Goal: Task Accomplishment & Management: Complete application form

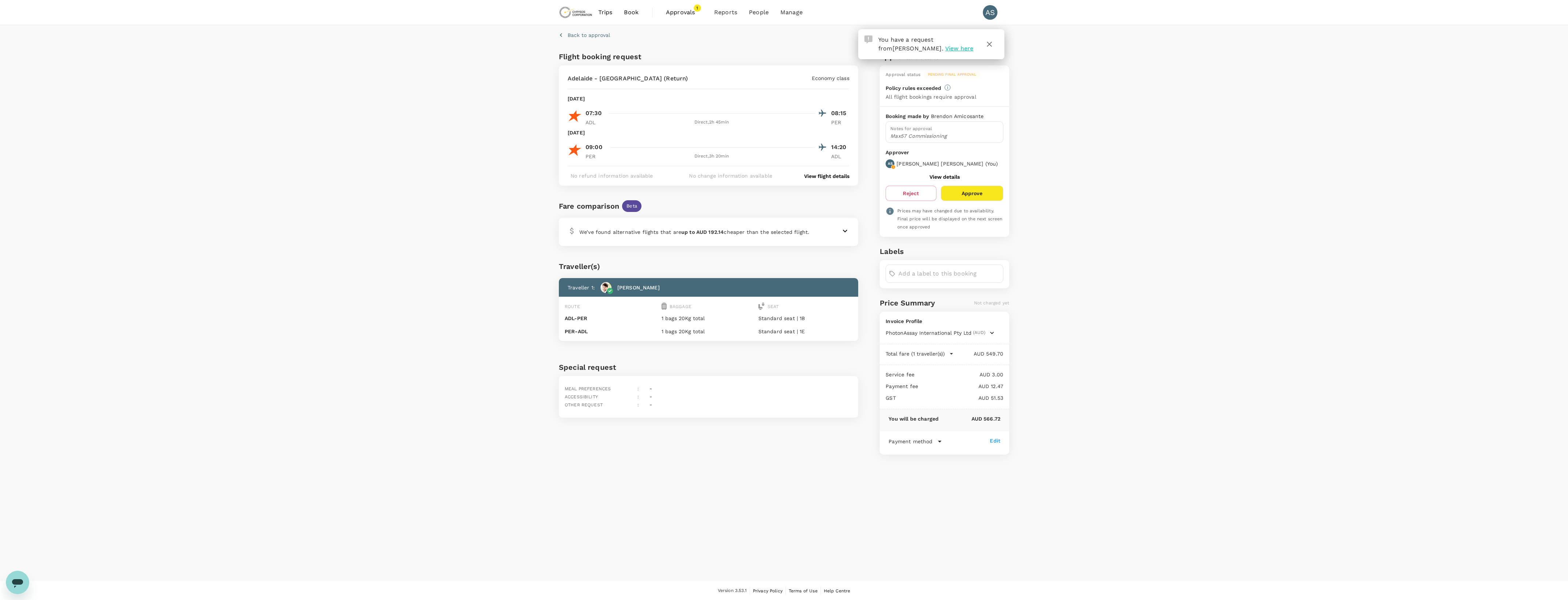
click at [494, 165] on div "Back to approval Flight booking request Adelaide - Perth (Return) Economy class…" at bounding box center [784, 303] width 1568 height 556
click at [839, 233] on div at bounding box center [838, 231] width 23 height 8
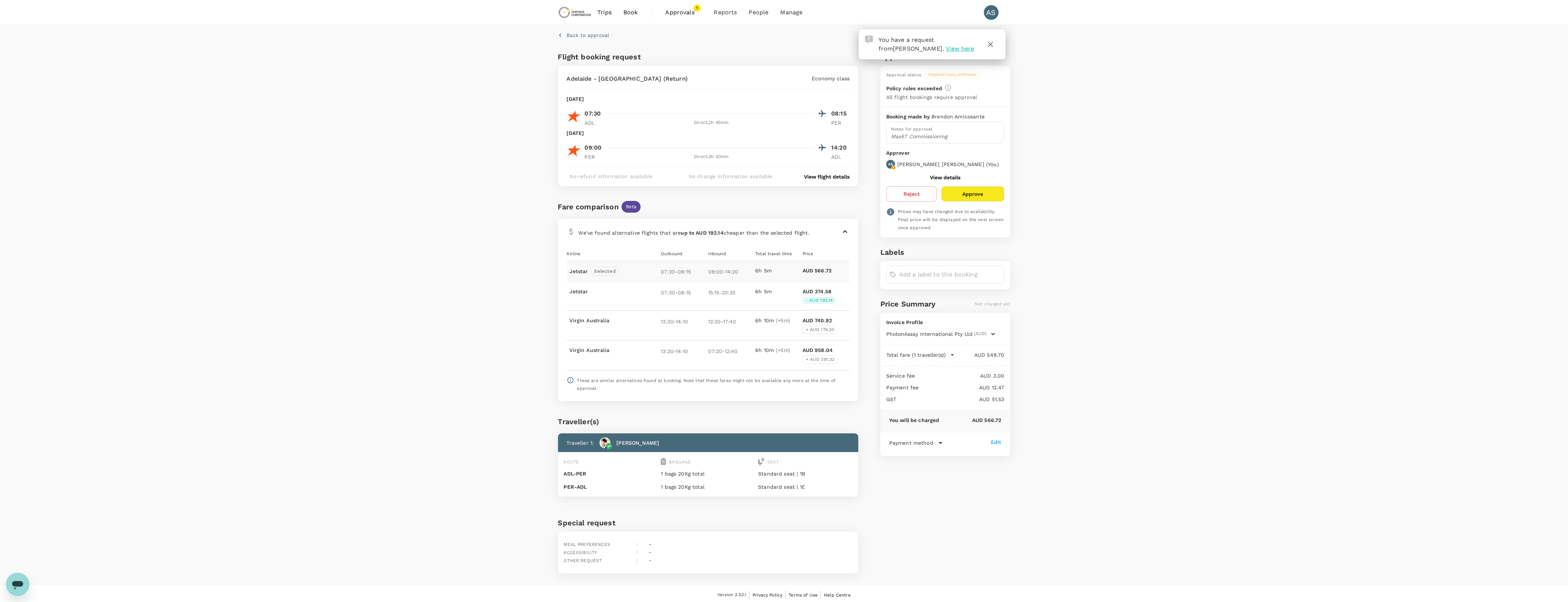
click at [843, 233] on icon at bounding box center [845, 232] width 8 height 8
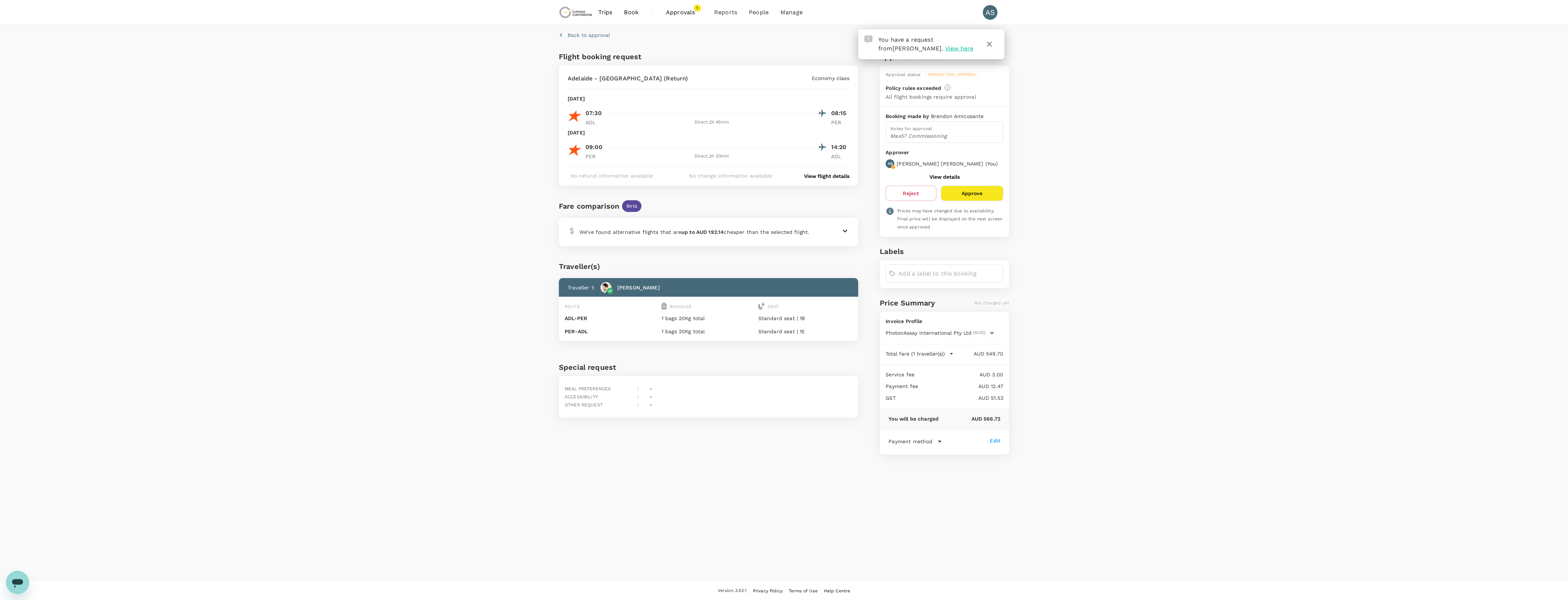
click at [836, 229] on div at bounding box center [838, 231] width 23 height 8
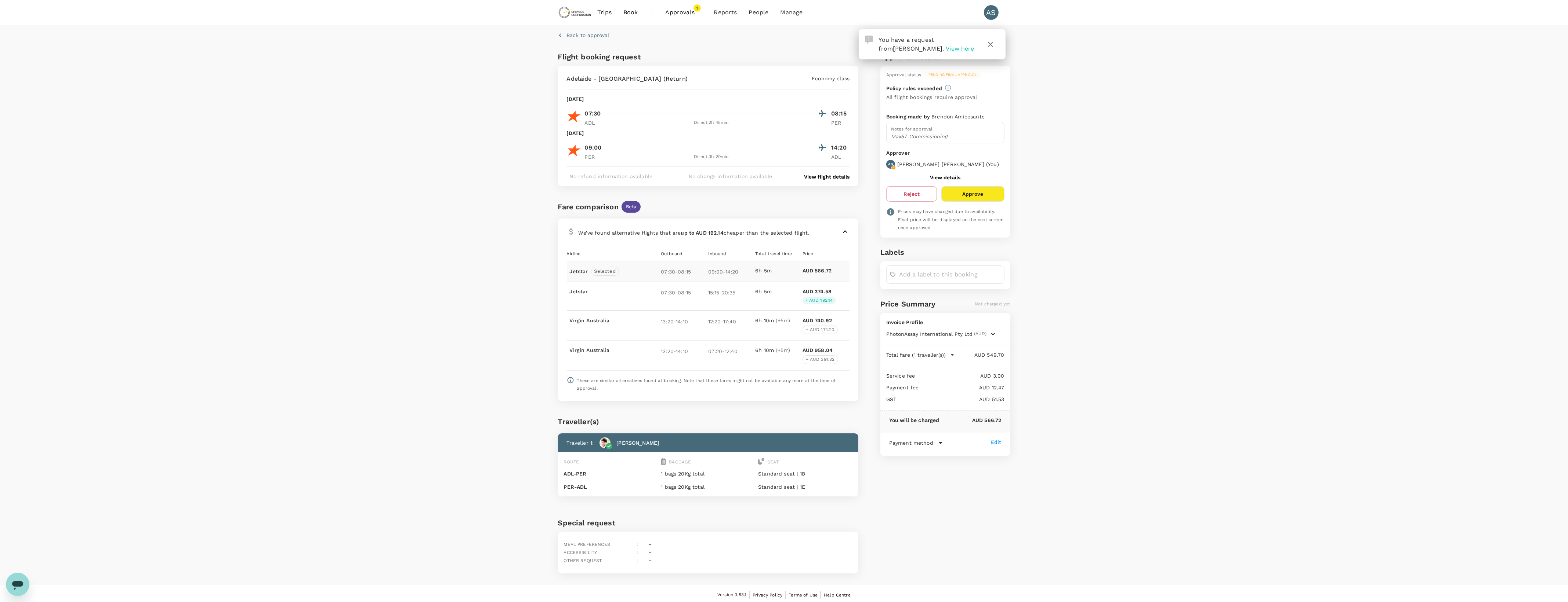
click at [845, 178] on p "View flight details" at bounding box center [827, 176] width 45 height 8
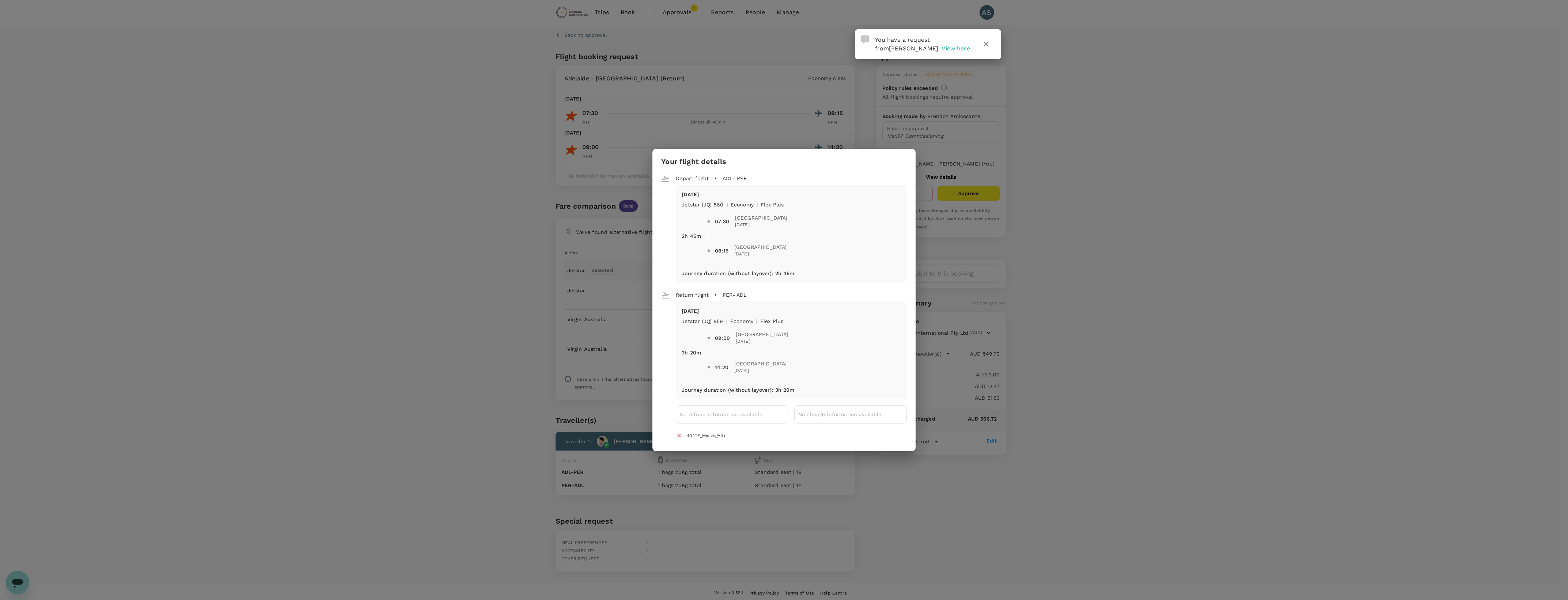
click at [432, 188] on div "Your flight details Depart flight ADL - PER Thu, 30 Oct Jetstar (JQ) 860 | econ…" at bounding box center [784, 300] width 1568 height 600
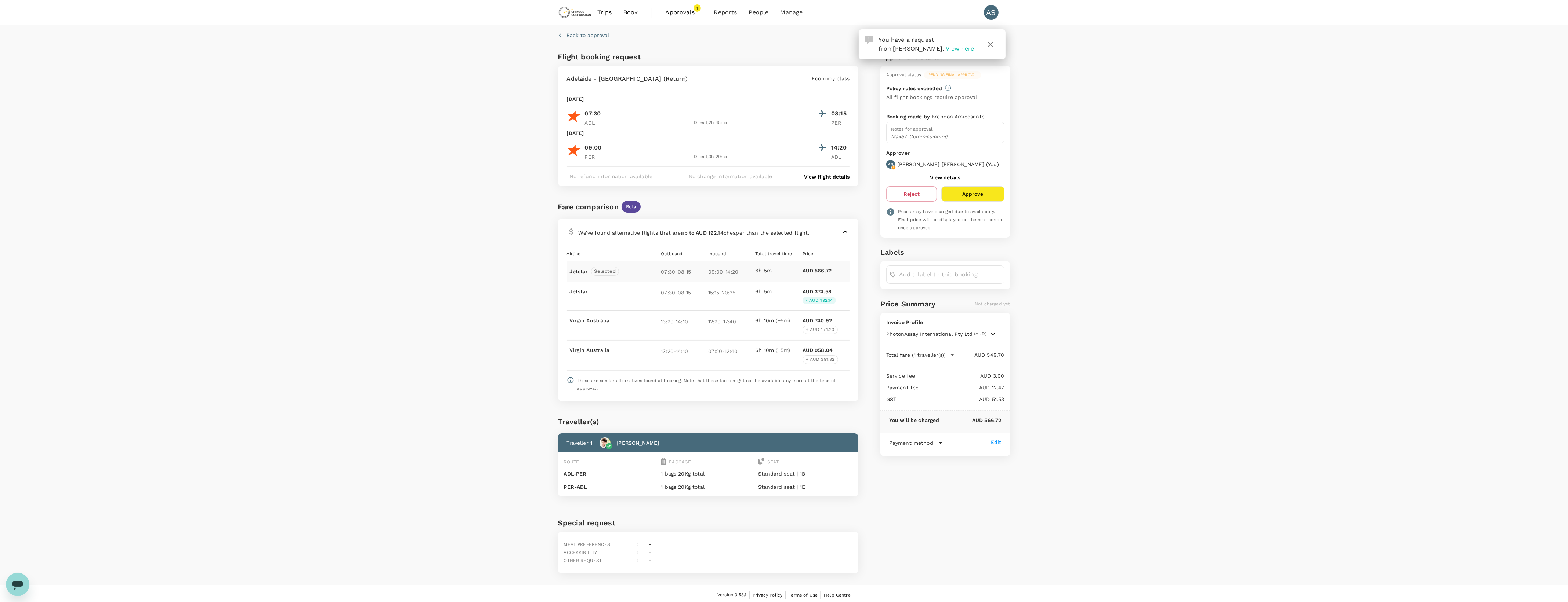
click at [694, 12] on span "Approvals" at bounding box center [684, 13] width 37 height 8
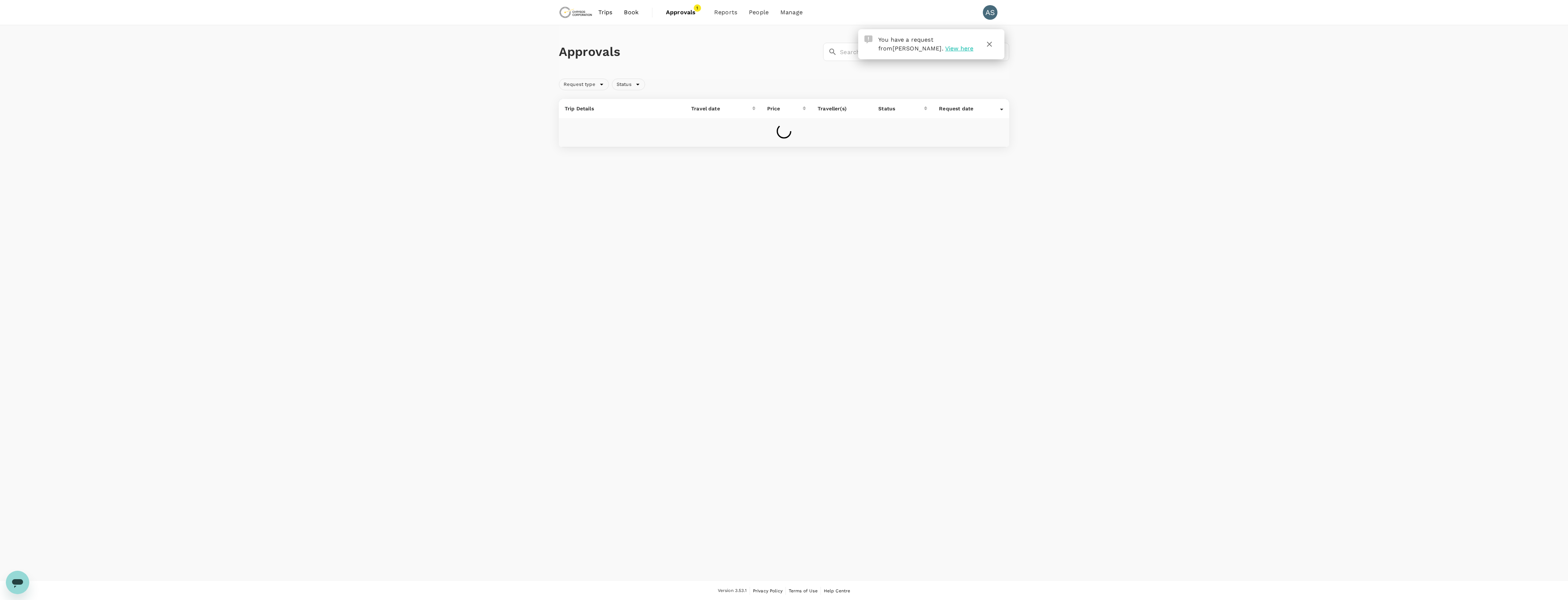
click at [987, 43] on icon "button" at bounding box center [990, 44] width 5 height 5
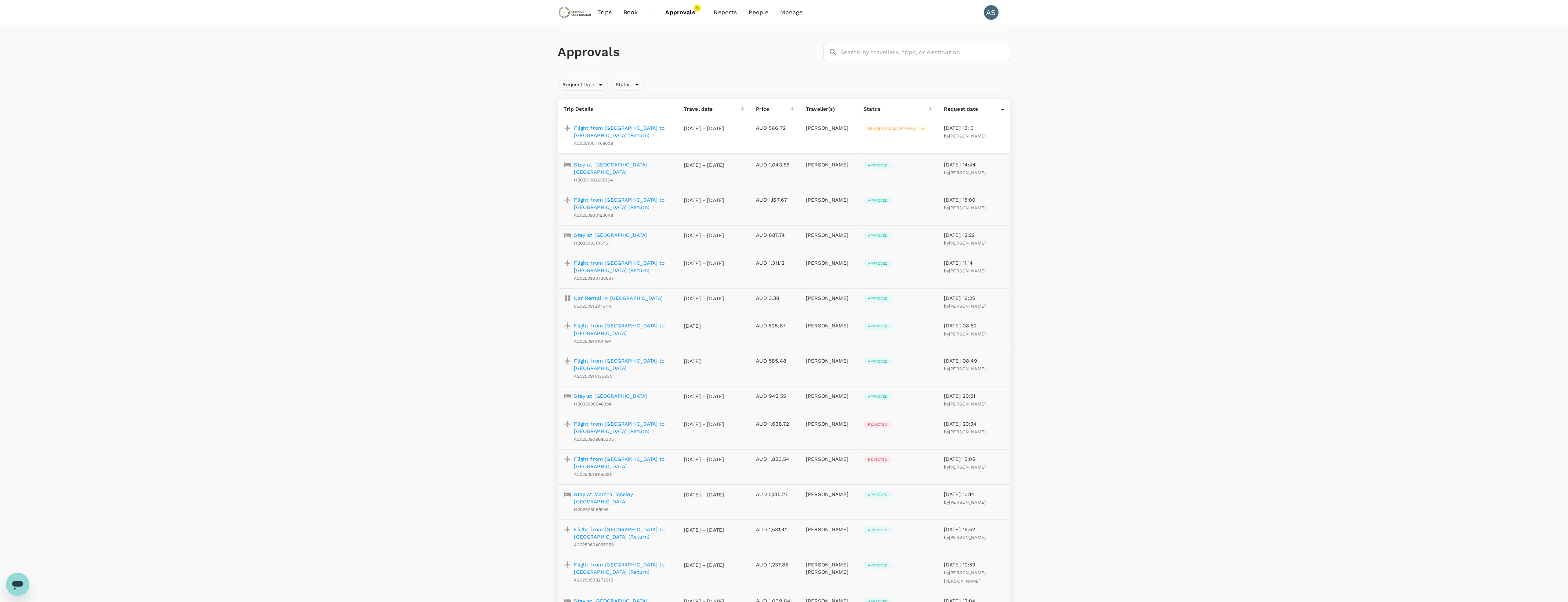
click at [641, 129] on p "Flight from Adelaide to Perth (Return)" at bounding box center [623, 131] width 98 height 14
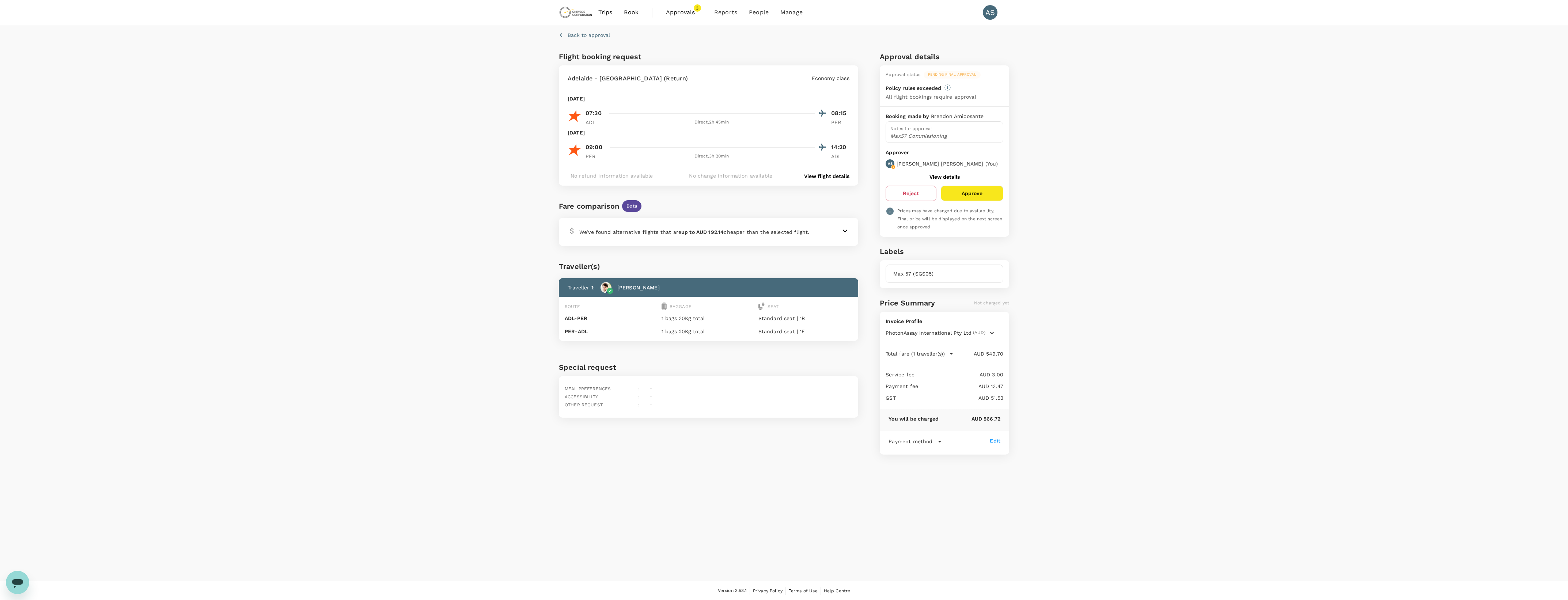
click at [428, 282] on div "Back to approval Flight booking request Adelaide - Perth (Return) Economy class…" at bounding box center [784, 303] width 1568 height 556
click at [965, 192] on button "Approve" at bounding box center [972, 193] width 63 height 15
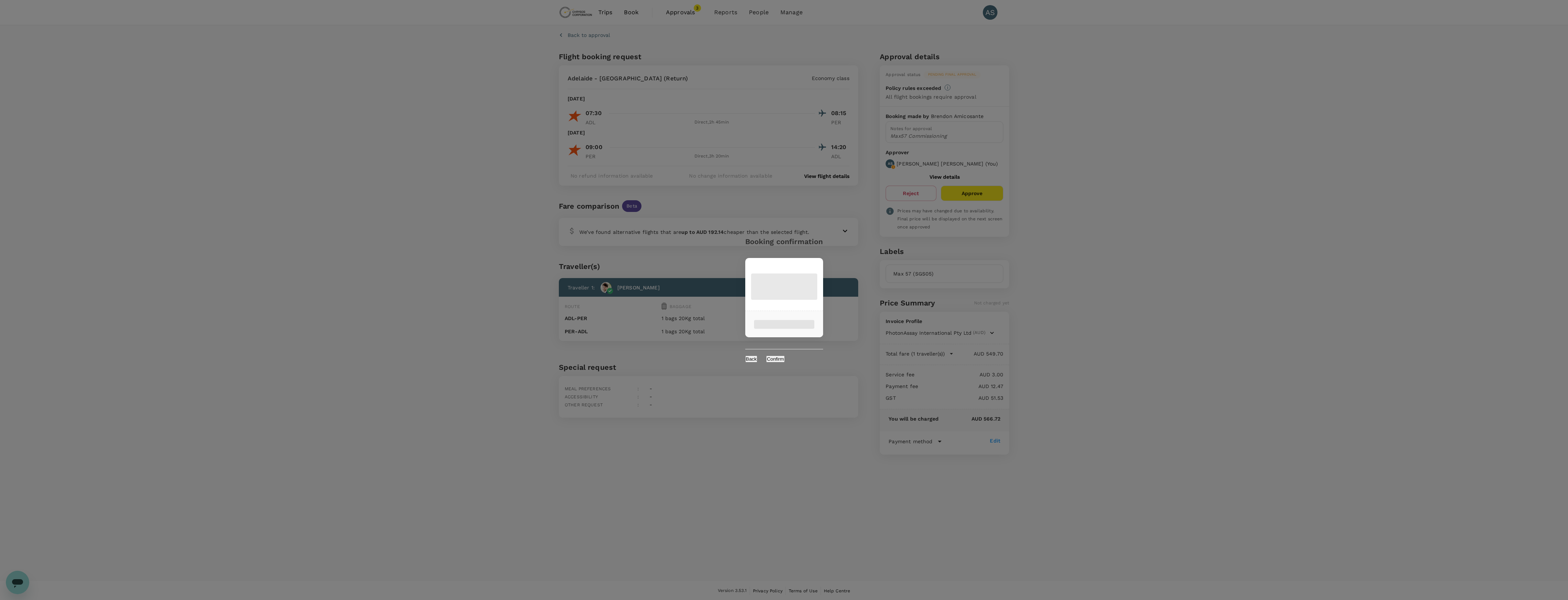
click at [758, 360] on button "Back" at bounding box center [751, 359] width 13 height 7
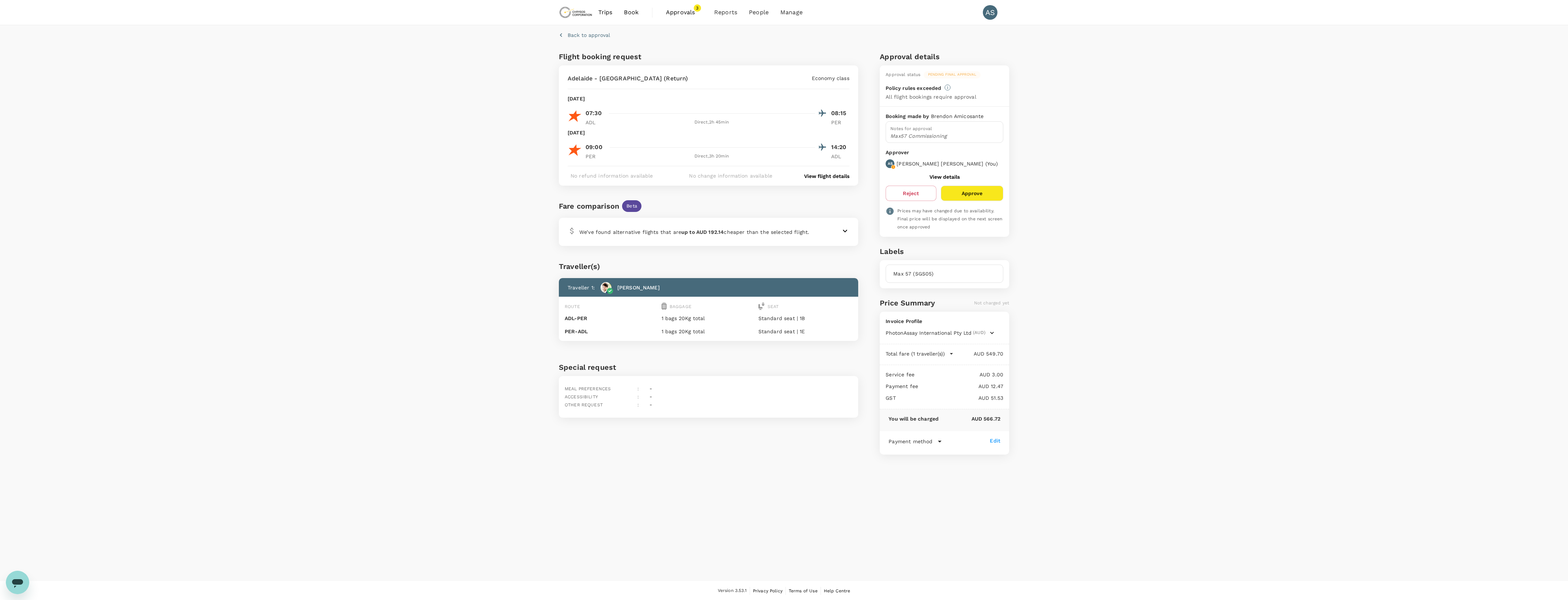
click at [966, 195] on button "Approve" at bounding box center [972, 193] width 63 height 15
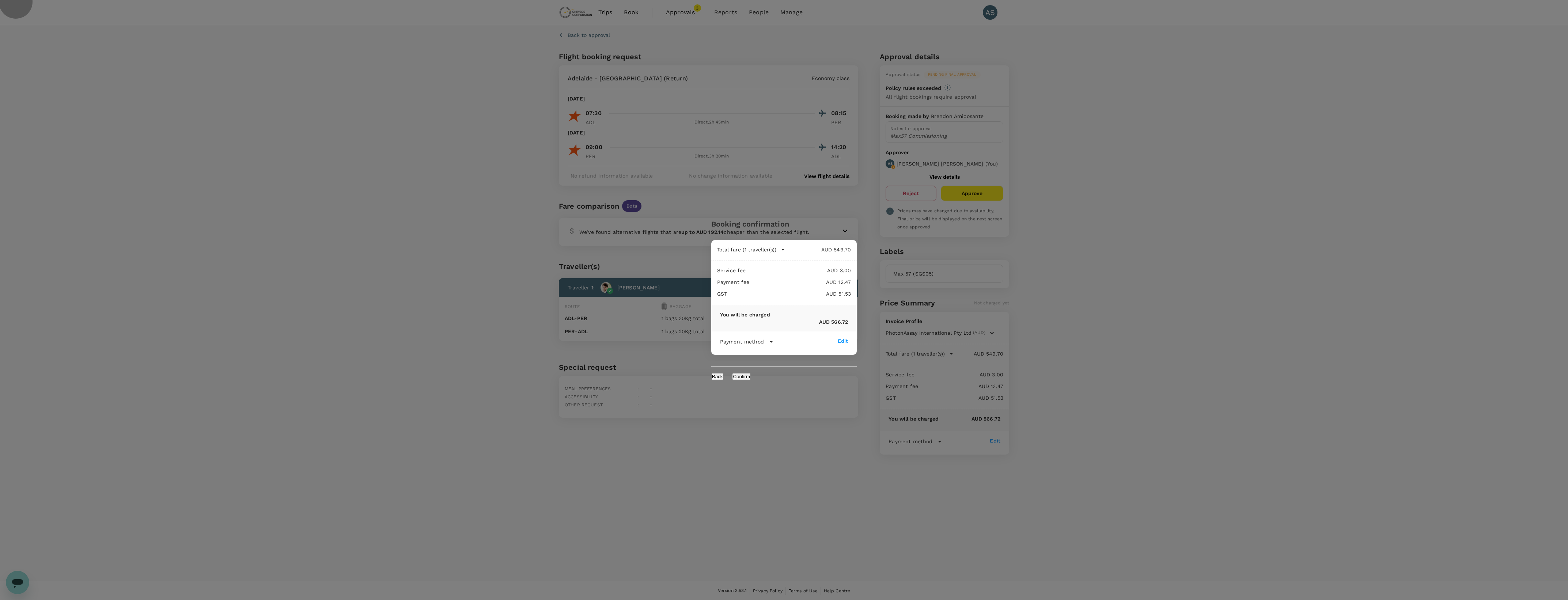
click at [751, 374] on button "Confirm" at bounding box center [741, 377] width 18 height 7
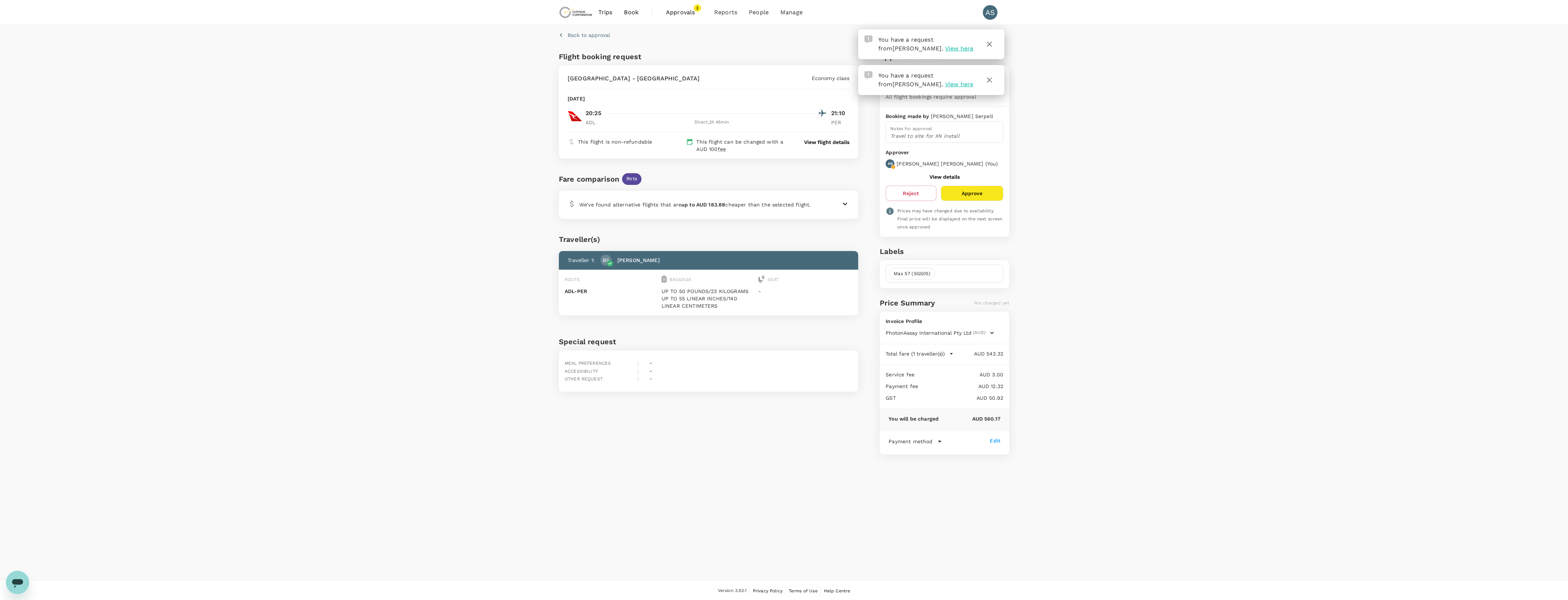
click at [992, 80] on icon "button" at bounding box center [989, 79] width 8 height 8
click at [991, 43] on icon "button" at bounding box center [989, 44] width 8 height 8
click at [852, 209] on div "We’ve found alternative flights that are up to AUD 183.88 cheaper than the sele…" at bounding box center [709, 205] width 300 height 28
click at [845, 204] on icon at bounding box center [845, 203] width 4 height 3
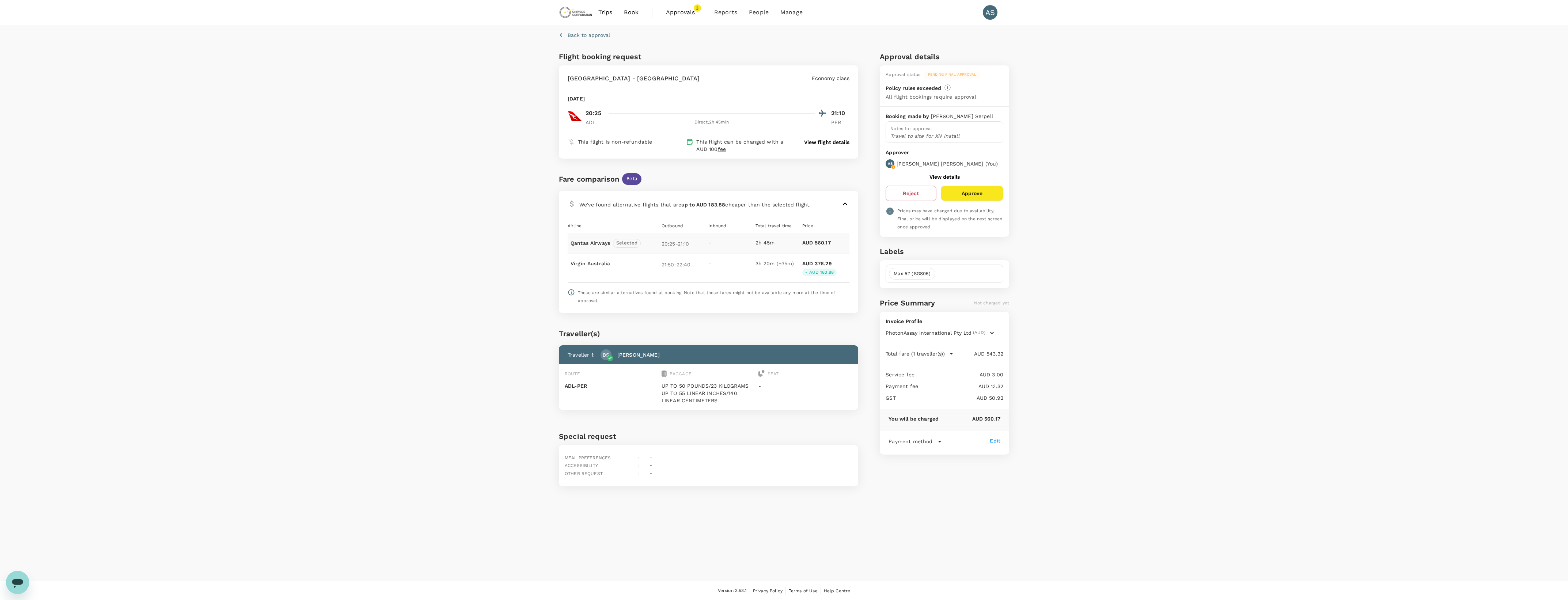
click at [845, 204] on icon at bounding box center [845, 204] width 8 height 8
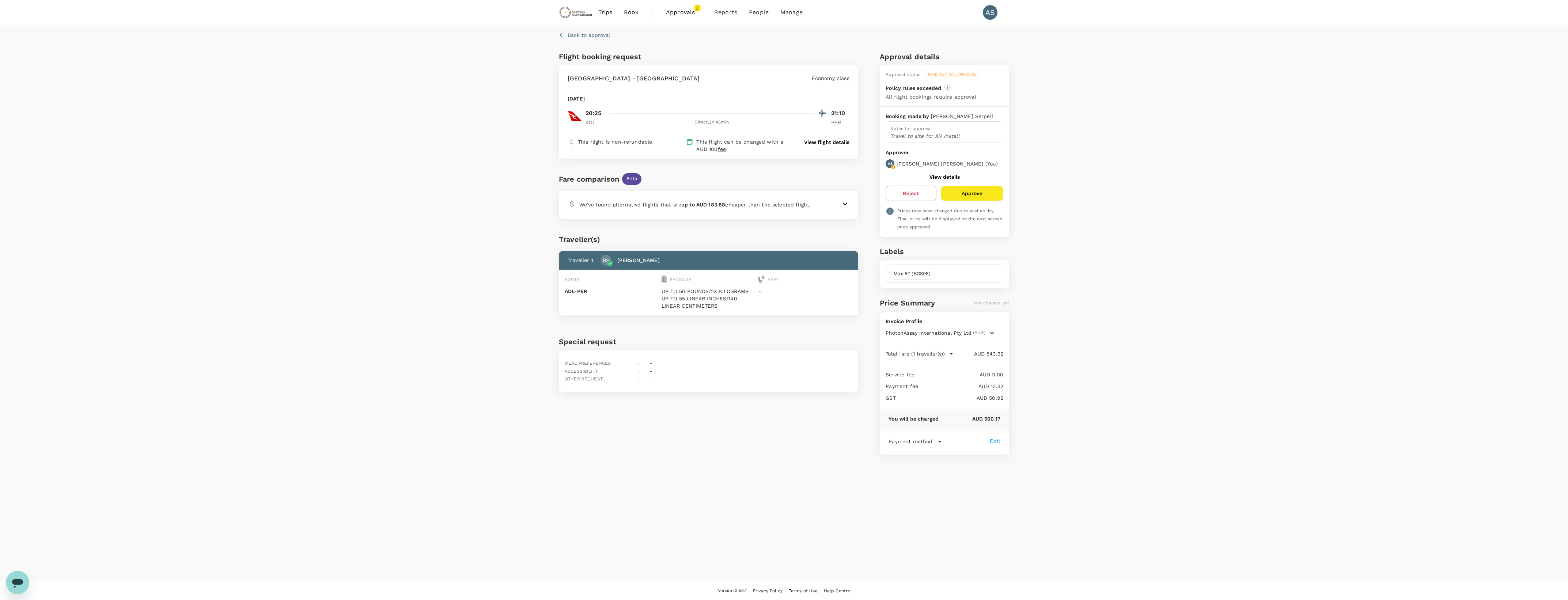
click at [806, 141] on p "View flight details" at bounding box center [827, 142] width 45 height 8
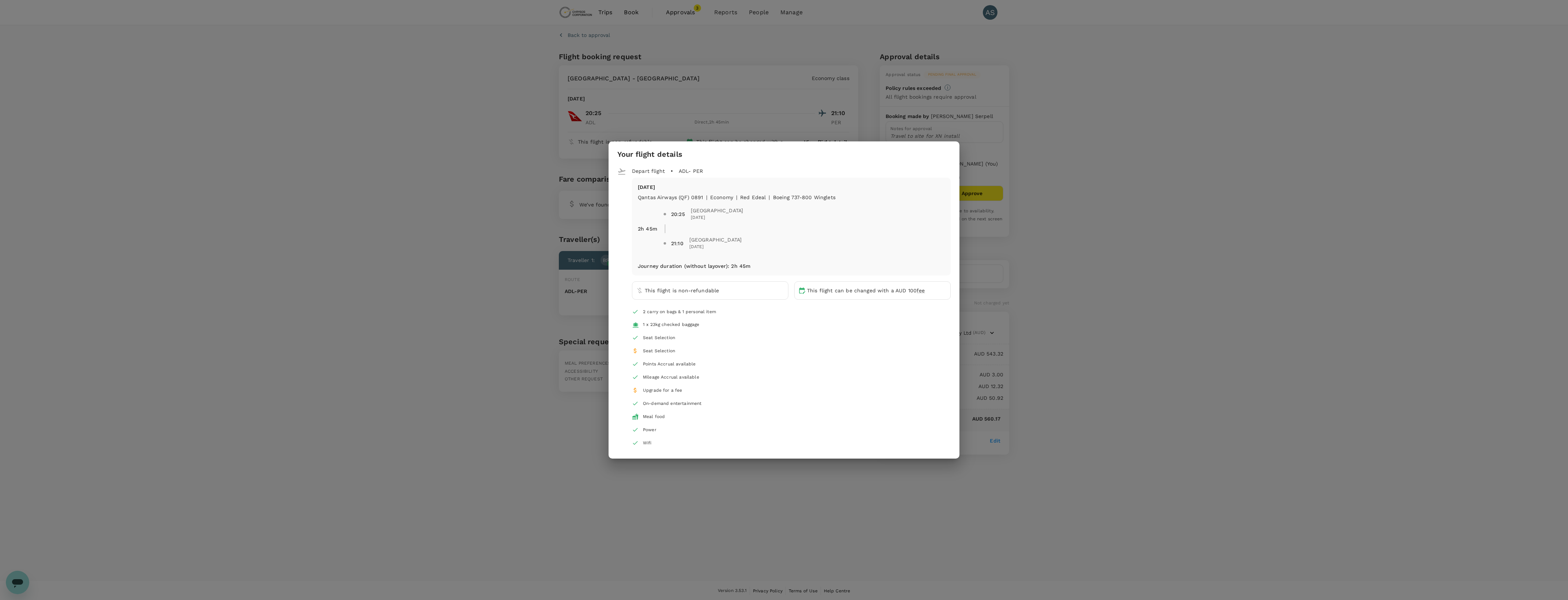
click at [802, 133] on div "Your flight details Depart flight ADL - PER Sun, 26 Oct Qantas Airways (QF) 089…" at bounding box center [784, 300] width 1568 height 600
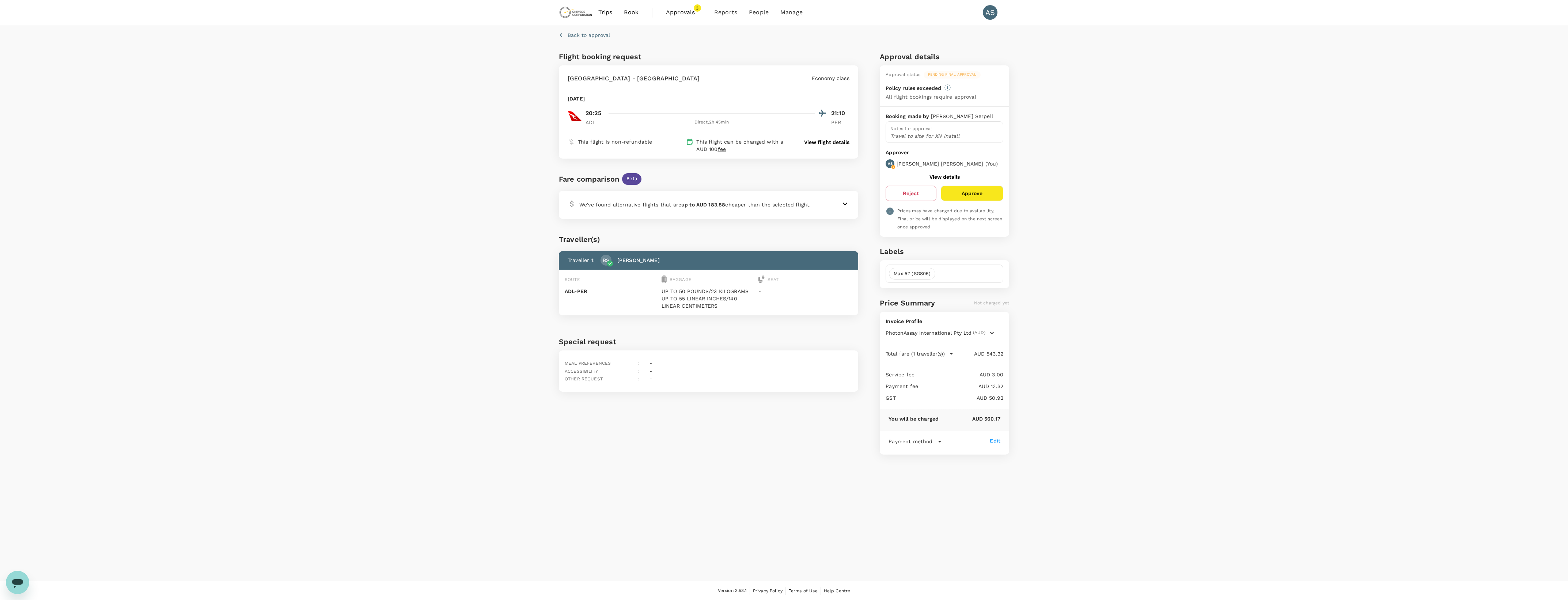
click at [1436, 223] on div "Back to approval Flight booking request Adelaide - Perth Economy class Sunday, …" at bounding box center [784, 303] width 1568 height 556
click at [977, 193] on button "Approve" at bounding box center [972, 193] width 63 height 15
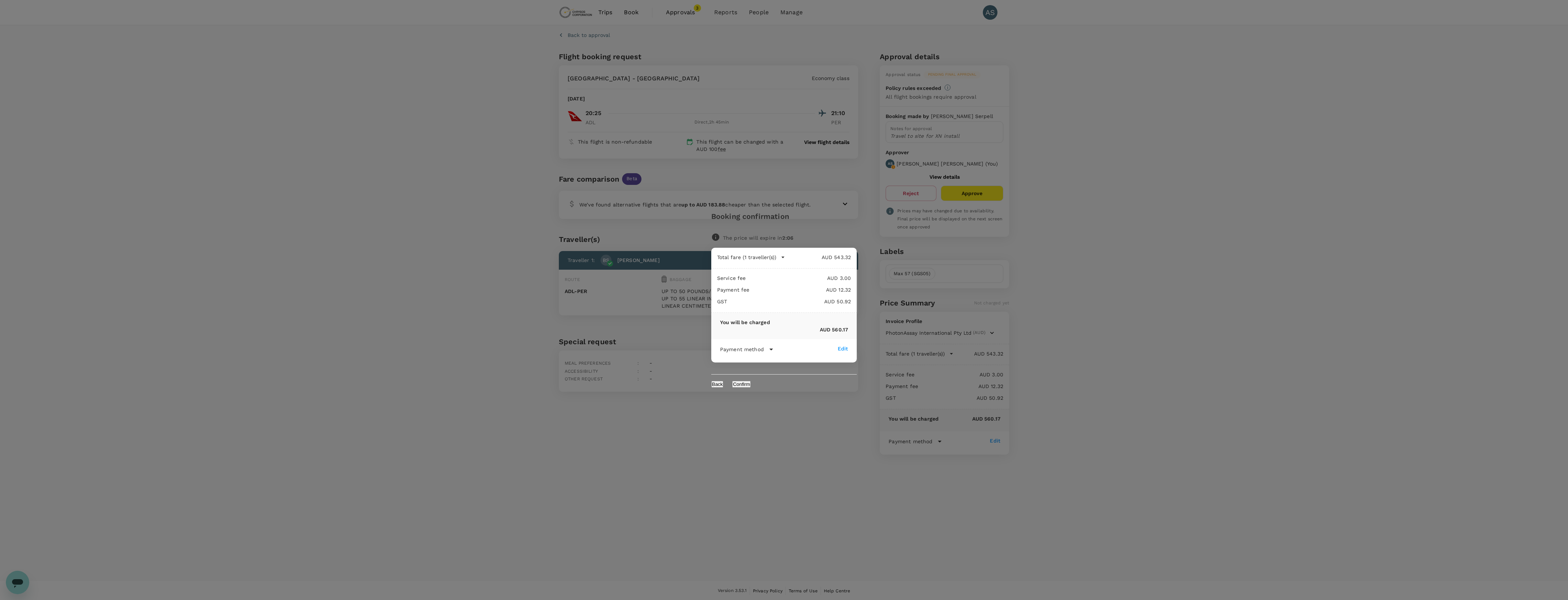
click at [751, 382] on button "Confirm" at bounding box center [741, 384] width 18 height 7
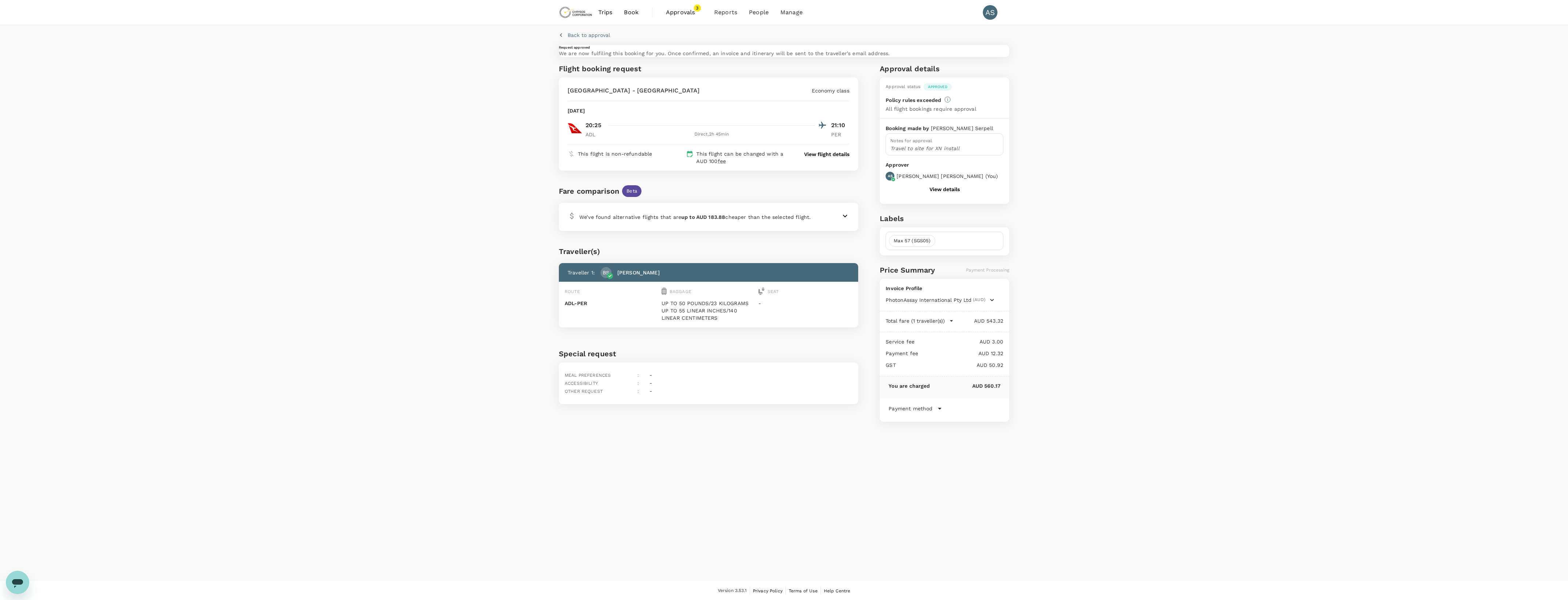
click at [675, 15] on span "Approvals" at bounding box center [684, 13] width 37 height 8
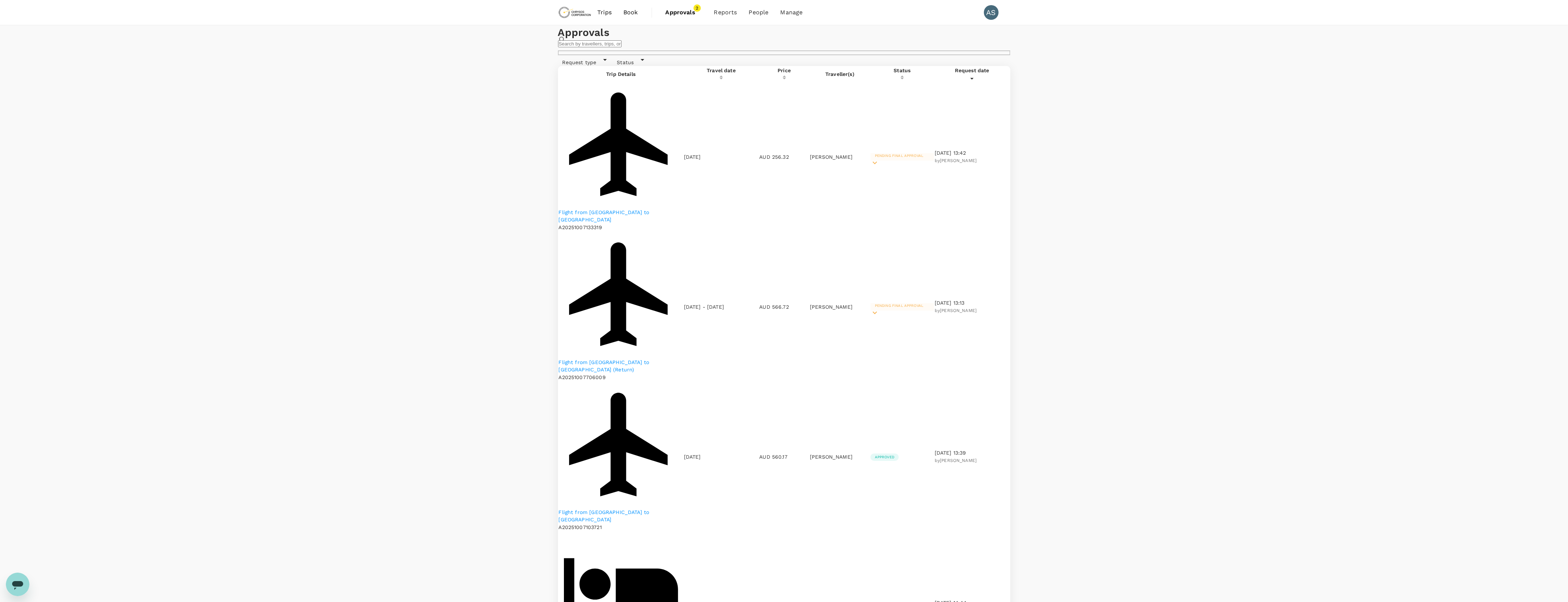
click at [623, 209] on p "Flight from Perth to Adelaide" at bounding box center [621, 216] width 124 height 14
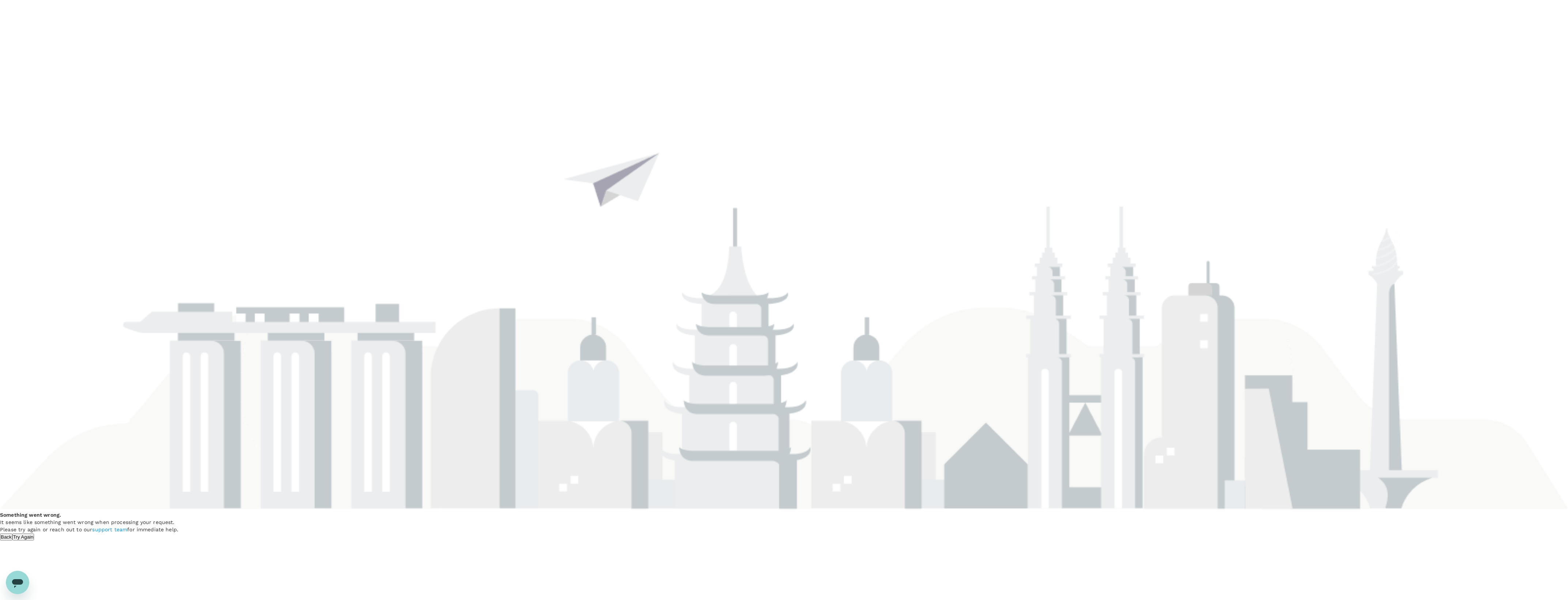
click at [34, 534] on button "Try Again" at bounding box center [23, 537] width 22 height 7
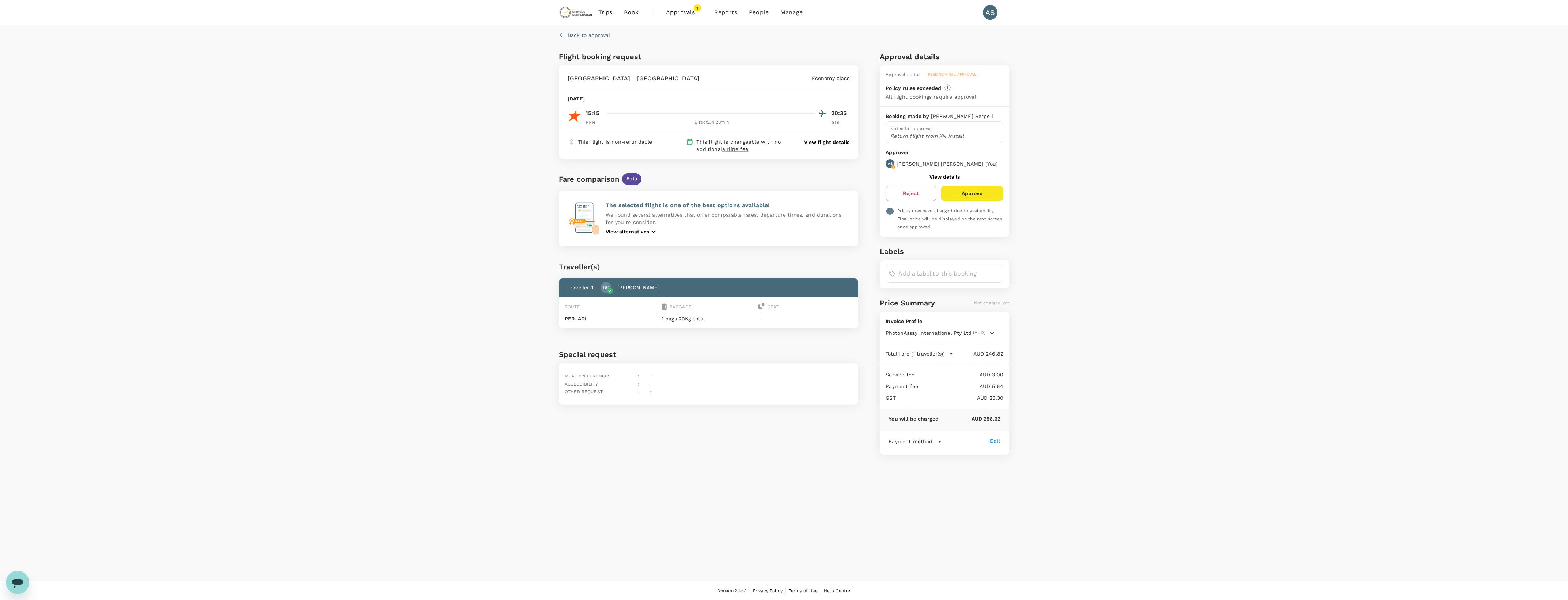
click at [985, 192] on button "Approve" at bounding box center [972, 193] width 63 height 15
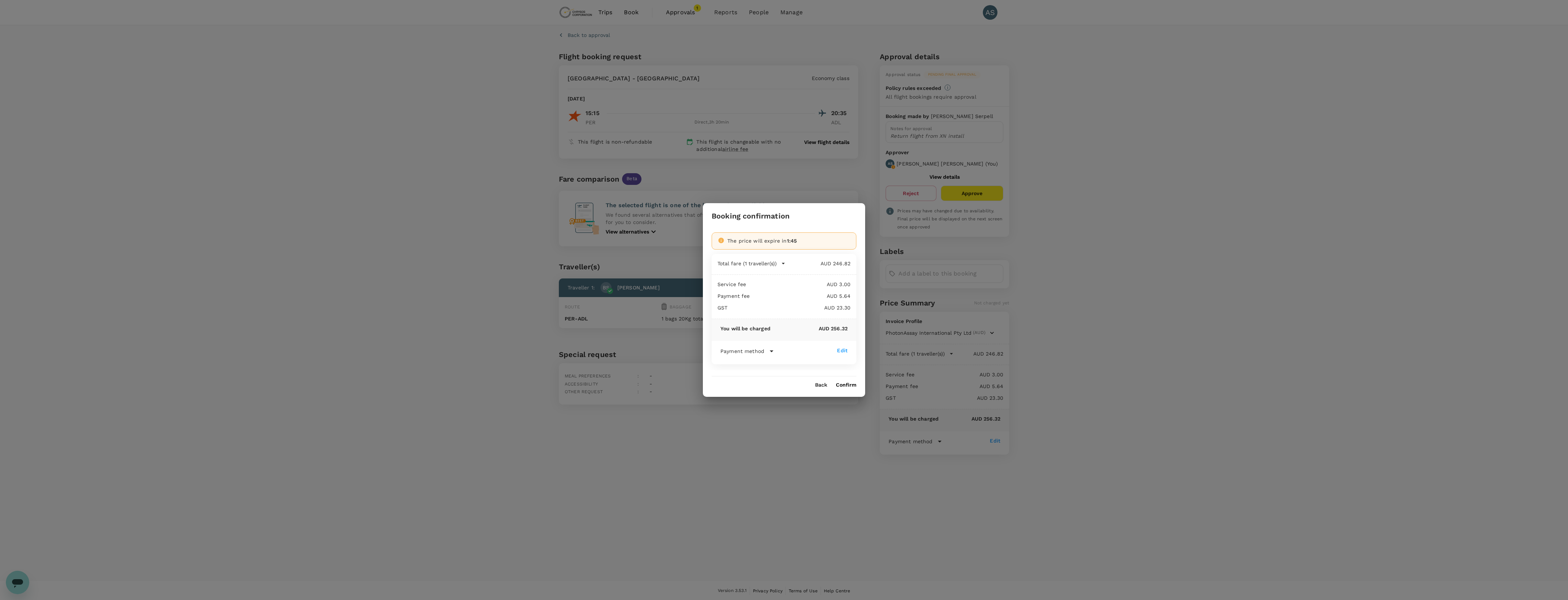
click at [816, 382] on button "Back" at bounding box center [821, 385] width 12 height 6
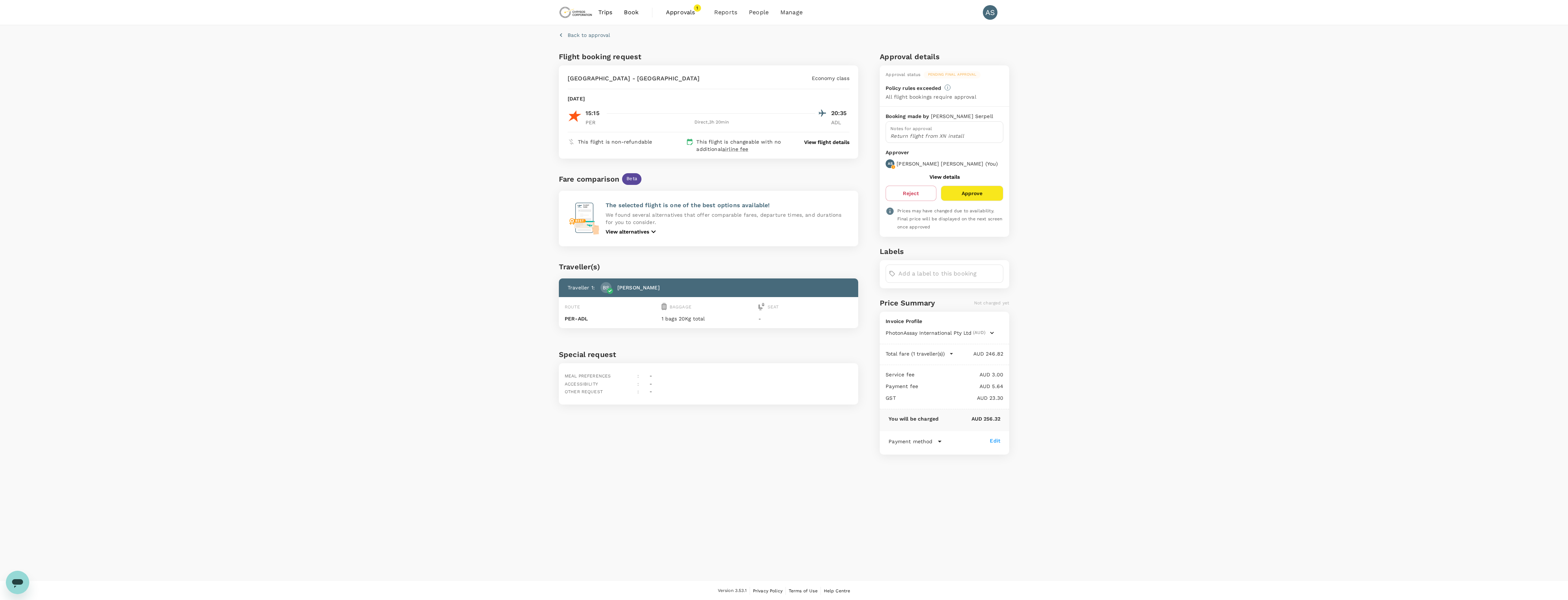
click at [976, 188] on button "Approve" at bounding box center [972, 193] width 63 height 15
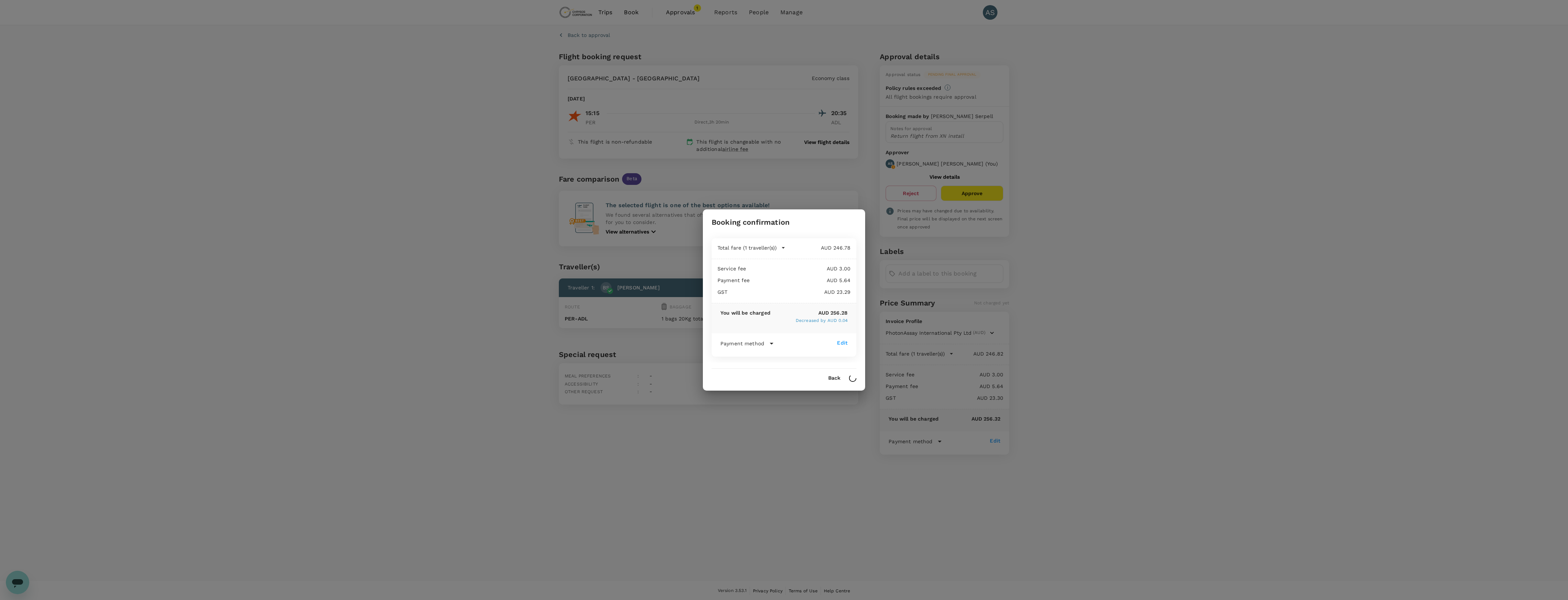
click at [829, 150] on div "Booking confirmation Total fare (1 traveller(s)) AUD 246.78 Air fare AUD 246.78…" at bounding box center [784, 300] width 1568 height 600
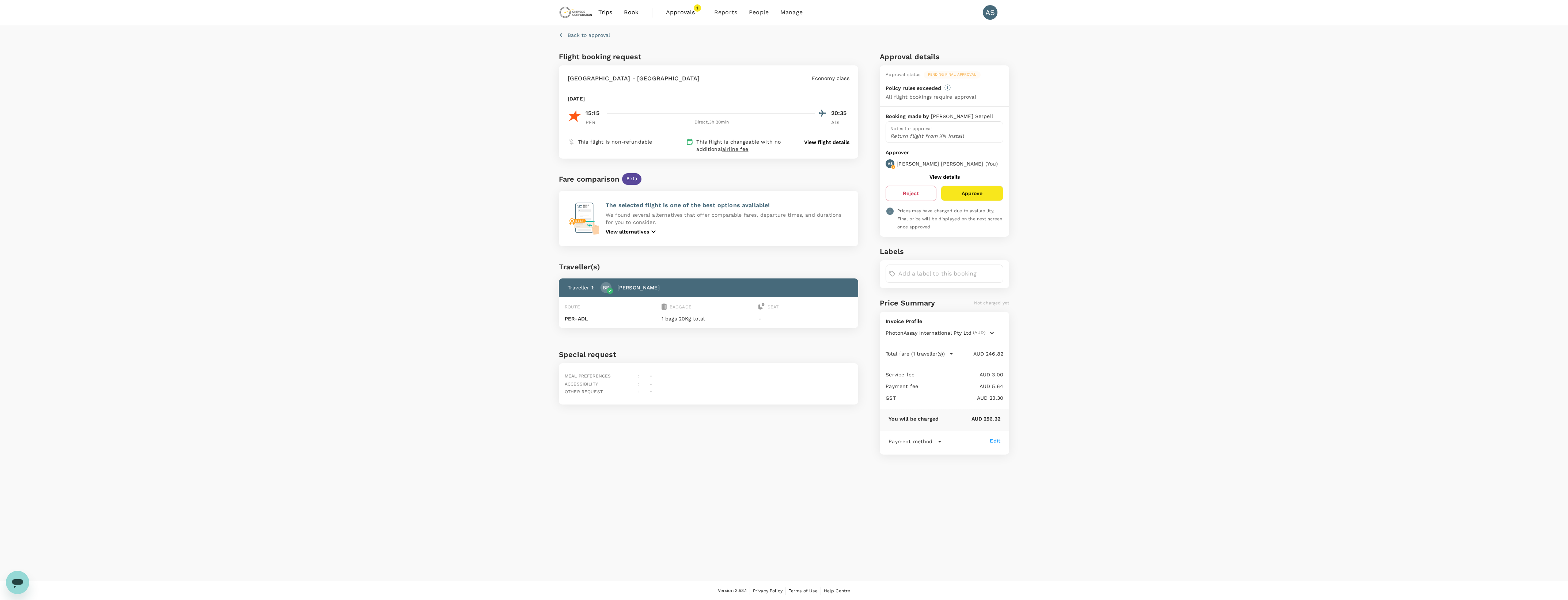
click at [836, 139] on p "View flight details" at bounding box center [827, 142] width 45 height 8
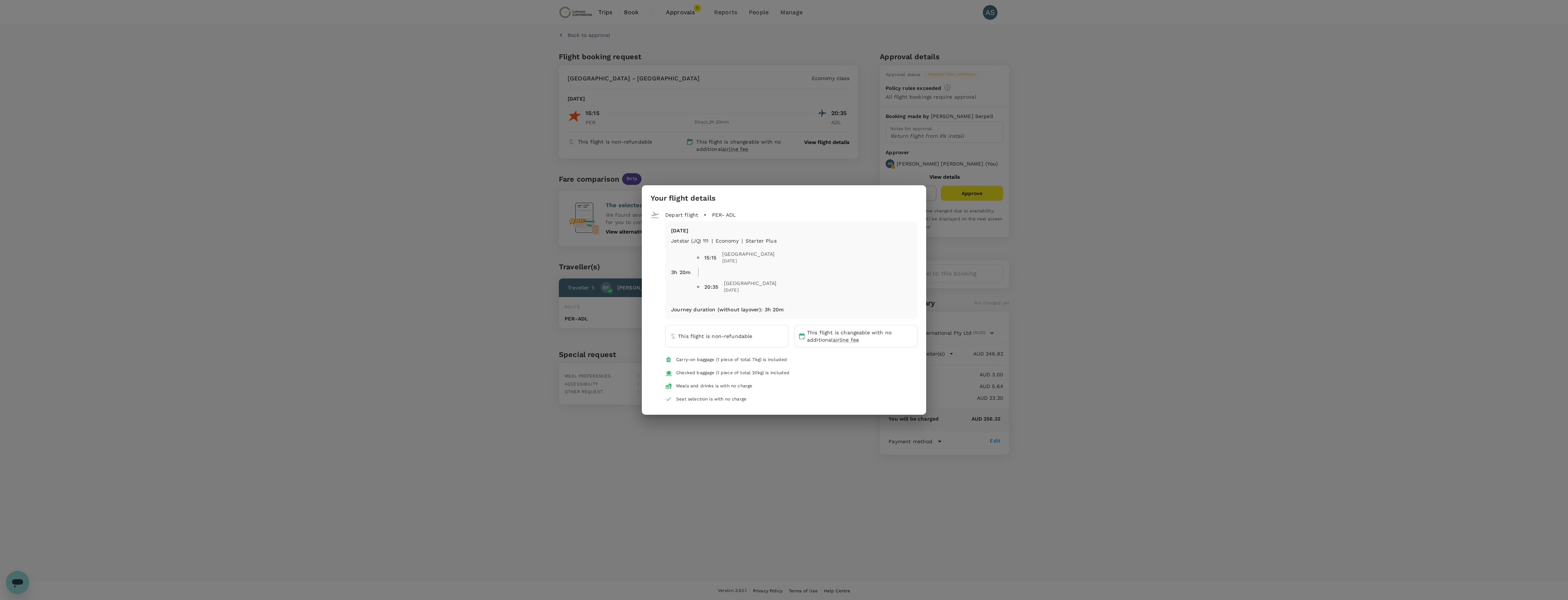
click at [1069, 223] on div "Your flight details Depart flight PER - ADL [DATE] Jetstar (JQ) 111 | economy |…" at bounding box center [784, 300] width 1568 height 600
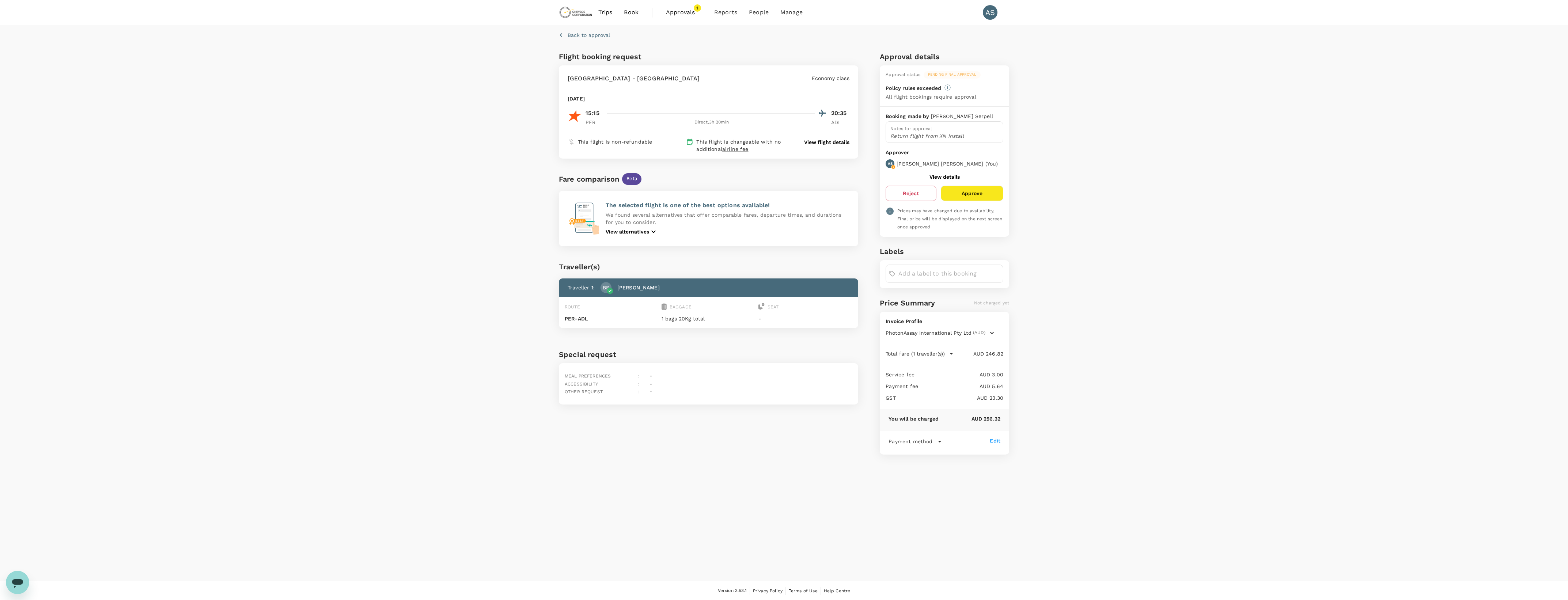
click at [949, 200] on div "Booking made by [PERSON_NAME] Notes for approval Return flight from XN install …" at bounding box center [945, 172] width 130 height 131
click at [956, 191] on button "Approve" at bounding box center [972, 193] width 63 height 15
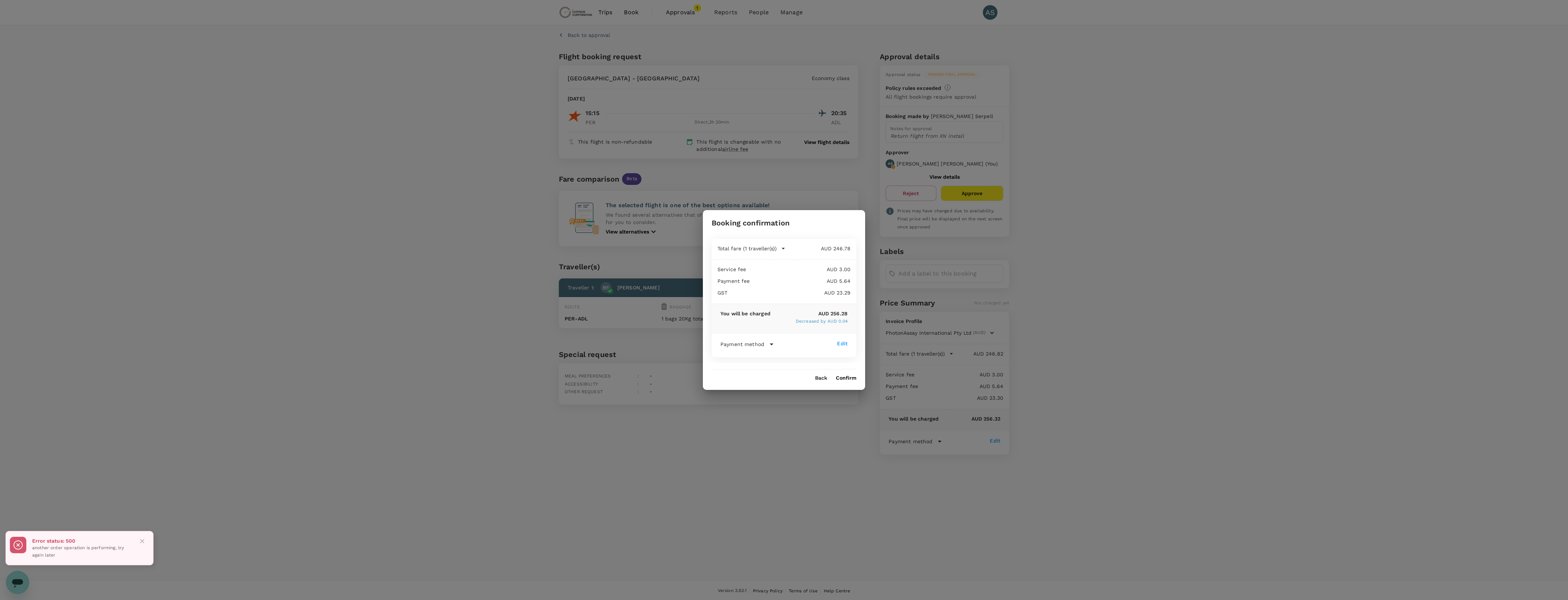
click at [852, 376] on button "Confirm" at bounding box center [846, 378] width 20 height 6
